Goal: Subscribe to service/newsletter

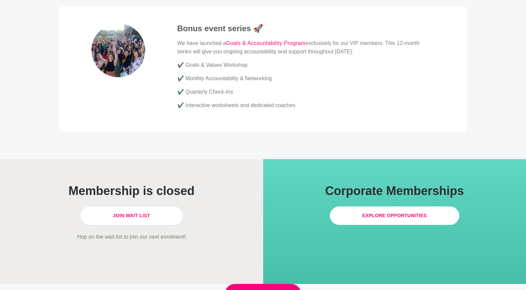
scroll to position [1796, 0]
click at [139, 206] on link "Join Wait List" at bounding box center [131, 215] width 102 height 18
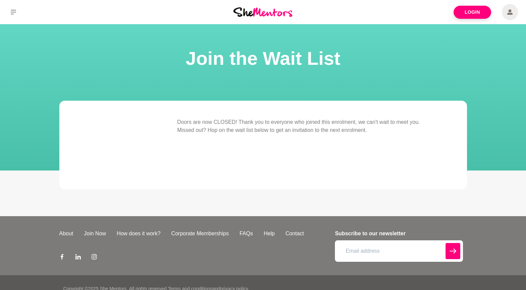
scroll to position [0, 0]
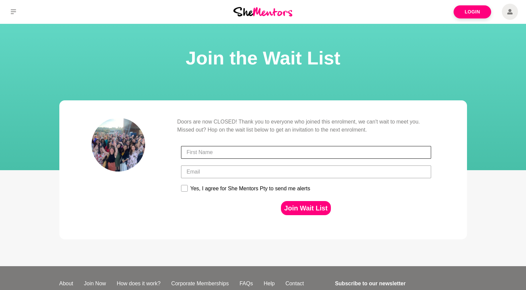
click at [208, 153] on input "First Name" at bounding box center [306, 152] width 250 height 13
type input "[PERSON_NAME]"
type input "[PERSON_NAME][EMAIL_ADDRESS][DOMAIN_NAME]"
click at [184, 188] on rect at bounding box center [184, 188] width 6 height 6
click at [181, 185] on input "Yes, I agree for She Mentors Pty to send me alerts" at bounding box center [181, 184] width 0 height 0
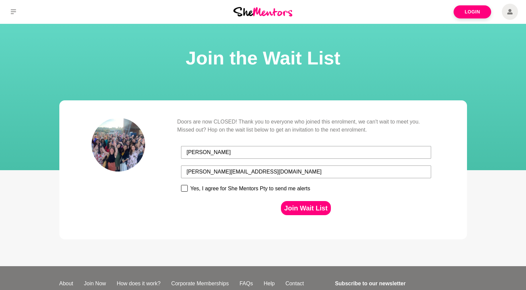
checkbox input "true"
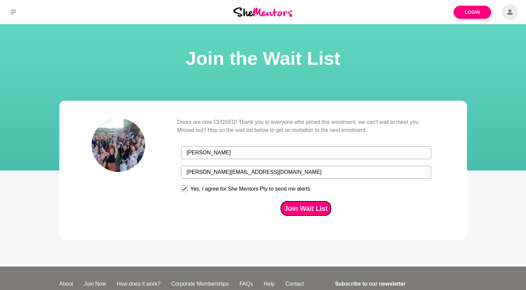
click at [307, 208] on button "Join Wait List" at bounding box center [306, 208] width 50 height 14
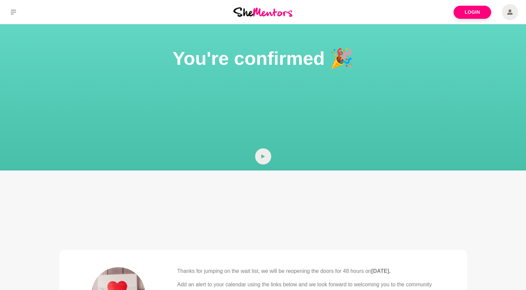
click at [244, 13] on img at bounding box center [262, 11] width 59 height 9
